Goal: Find specific page/section: Find specific page/section

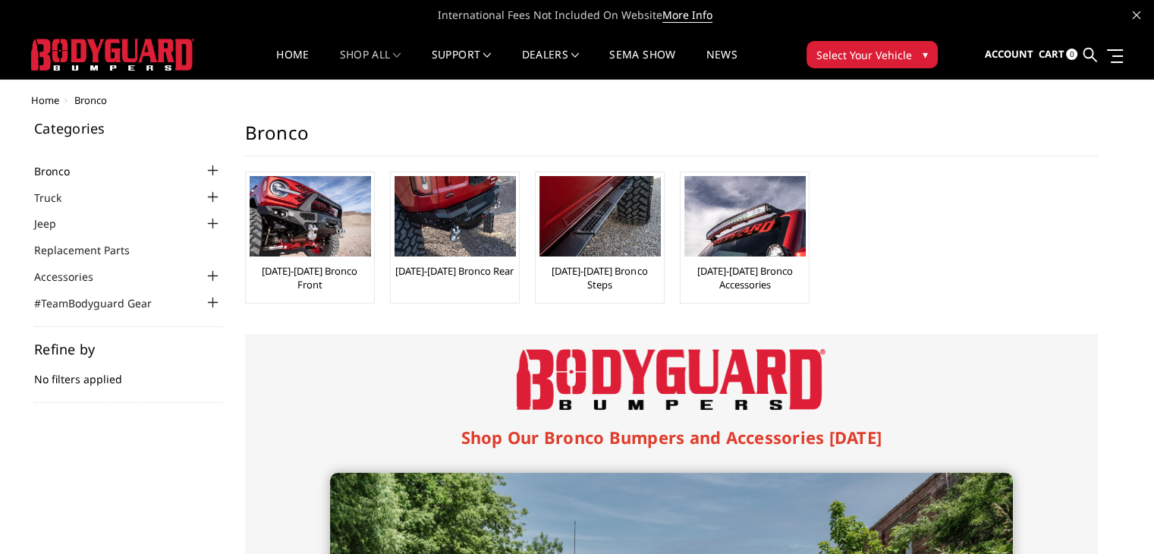
click at [55, 166] on link "Bronco" at bounding box center [61, 171] width 55 height 16
click at [358, 55] on link "shop all" at bounding box center [370, 64] width 61 height 30
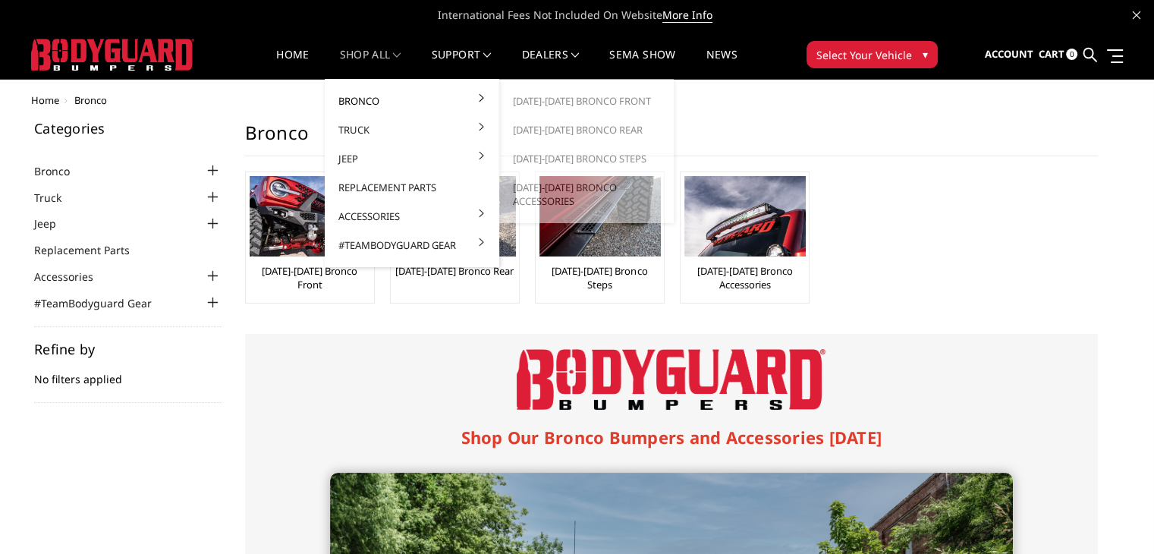
click at [369, 104] on link "Bronco" at bounding box center [412, 100] width 162 height 29
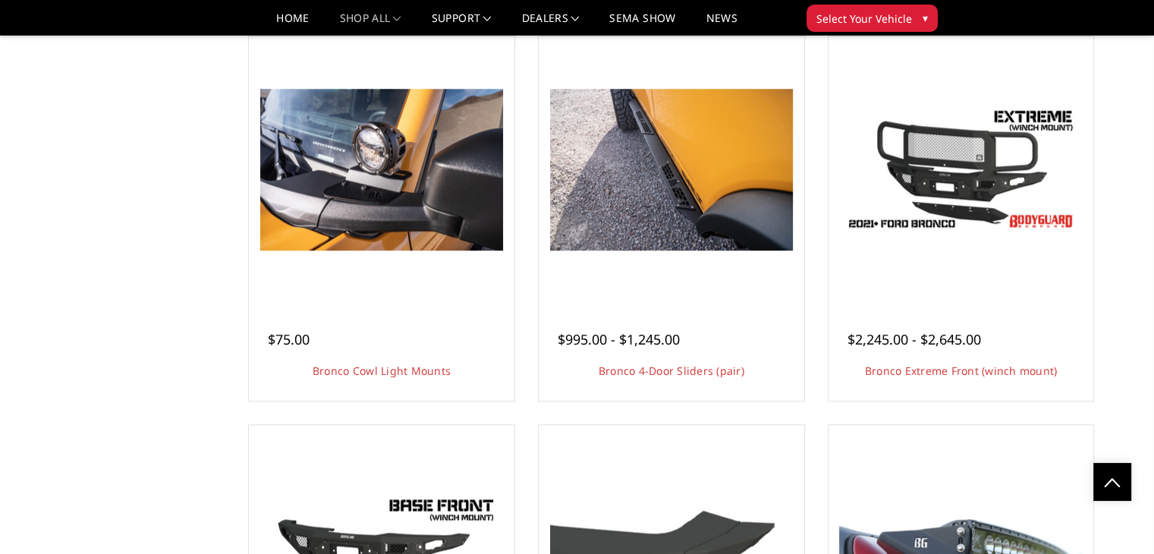
scroll to position [1062, 0]
